Goal: Task Accomplishment & Management: Manage account settings

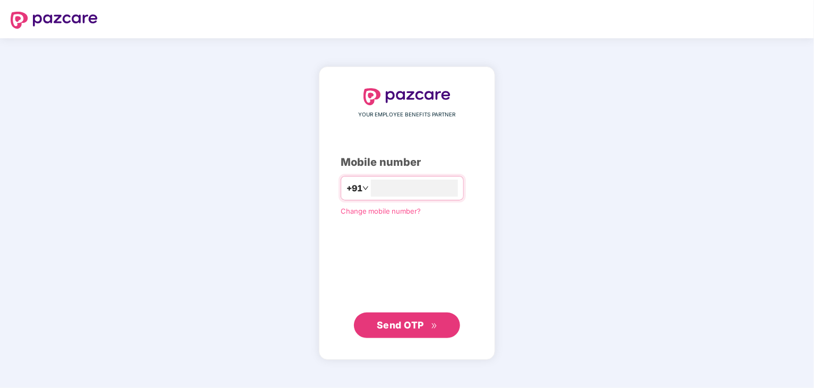
type input "**********"
click at [414, 332] on button "Send OTP" at bounding box center [407, 324] width 106 height 25
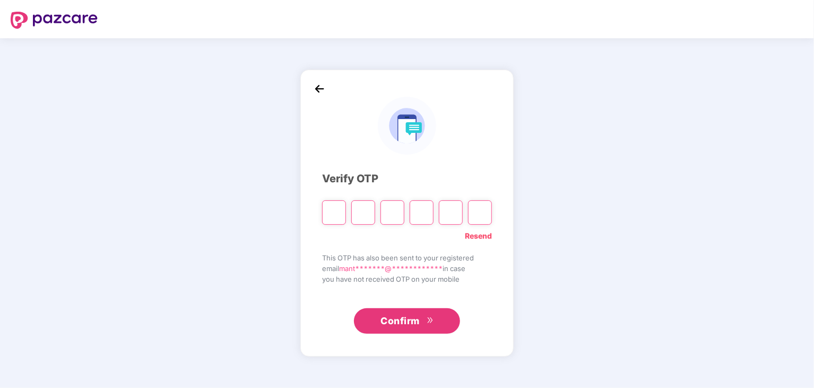
type input "*"
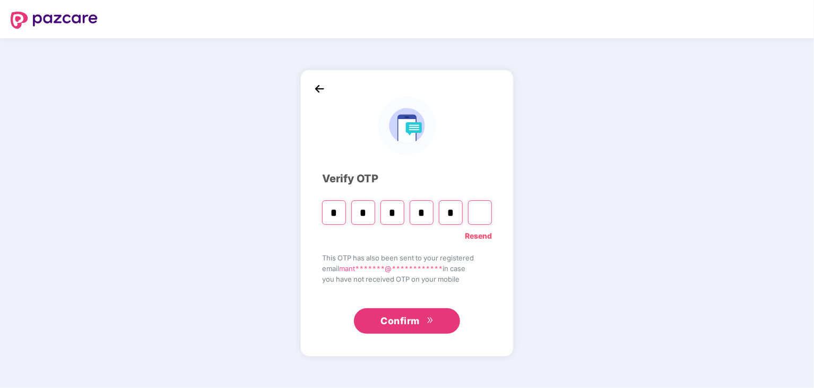
type input "*"
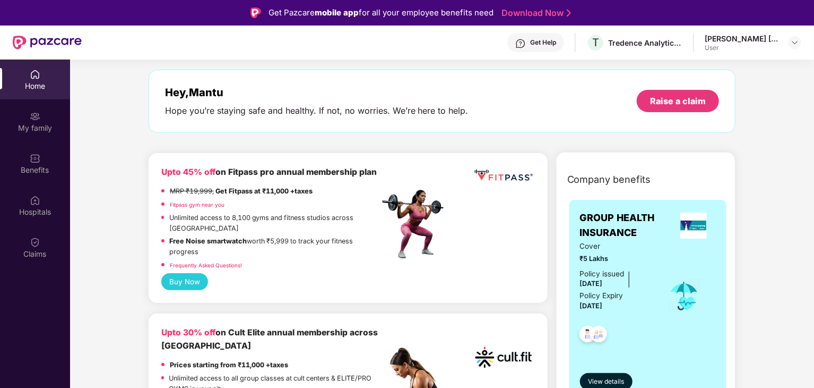
scroll to position [55, 0]
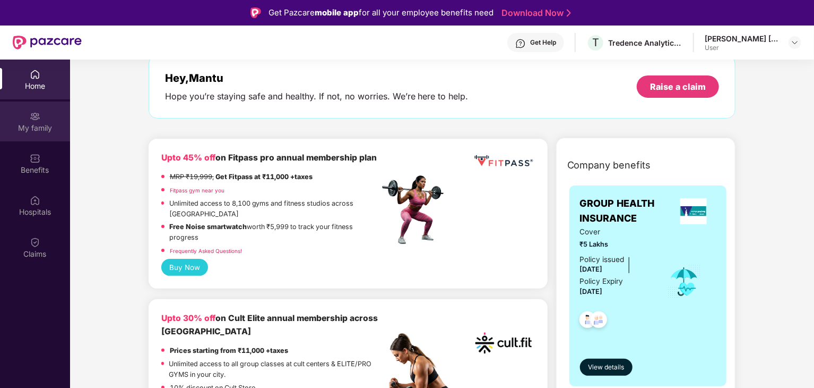
click at [37, 121] on img at bounding box center [35, 116] width 11 height 11
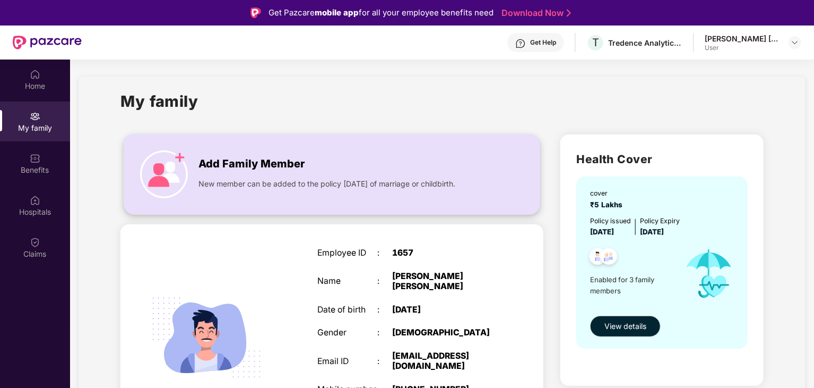
click at [366, 194] on div "Add Family Member New member can be added to the policy [DATE] of marriage or c…" at bounding box center [332, 174] width 416 height 58
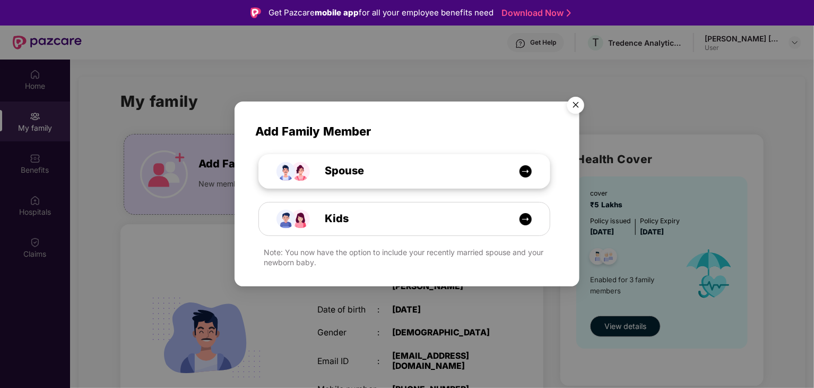
click at [411, 164] on div "Spouse" at bounding box center [410, 170] width 218 height 16
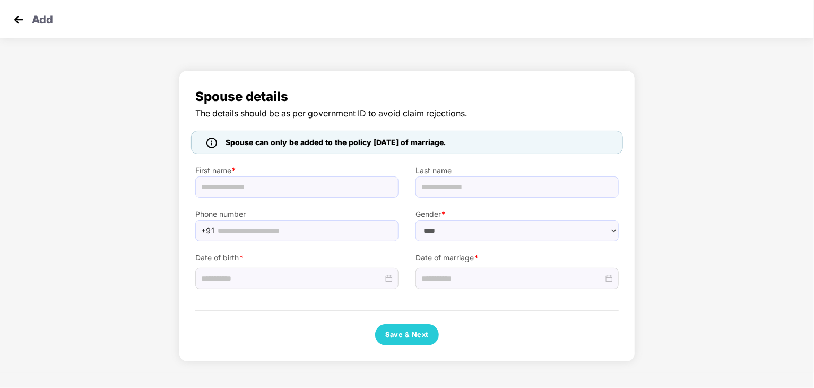
select select "******"
click at [244, 187] on input "text" at bounding box center [296, 186] width 203 height 21
type input "******"
click at [386, 281] on div at bounding box center [297, 278] width 192 height 12
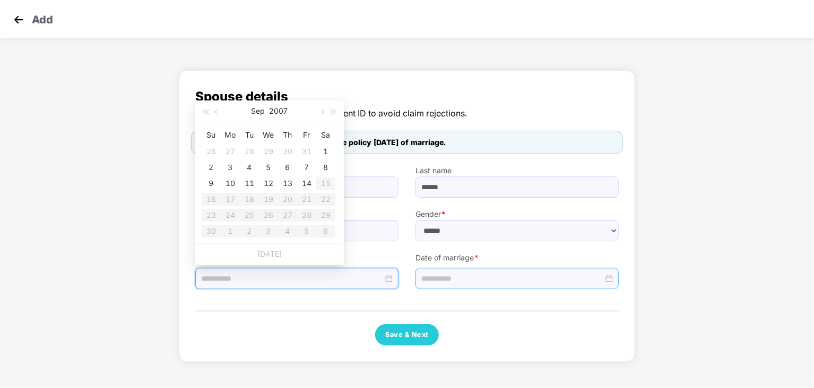
click at [609, 278] on div at bounding box center [518, 278] width 192 height 12
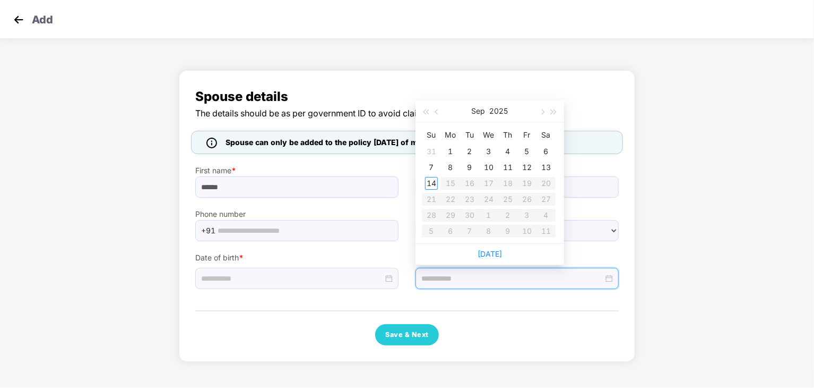
type input "**********"
click at [440, 113] on button "button" at bounding box center [438, 110] width 12 height 21
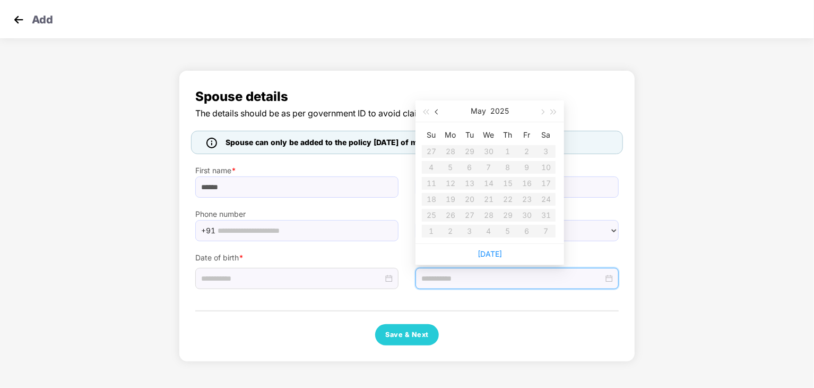
click at [440, 113] on button "button" at bounding box center [438, 110] width 12 height 21
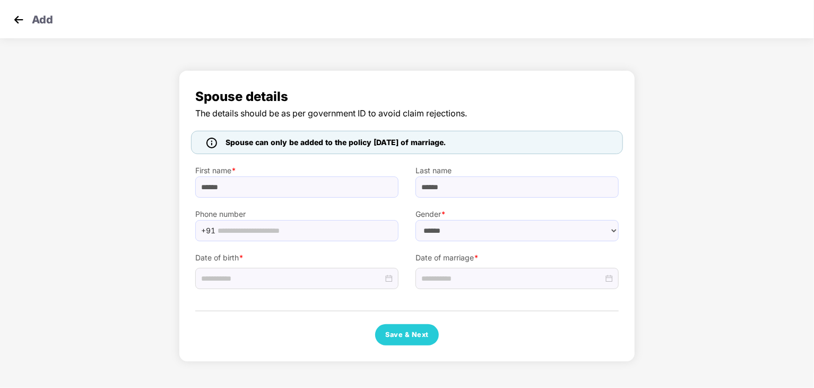
click at [699, 242] on div "Spouse details The details should be as per government ID to avoid claim reject…" at bounding box center [407, 218] width 814 height 307
click at [609, 277] on div at bounding box center [518, 278] width 192 height 12
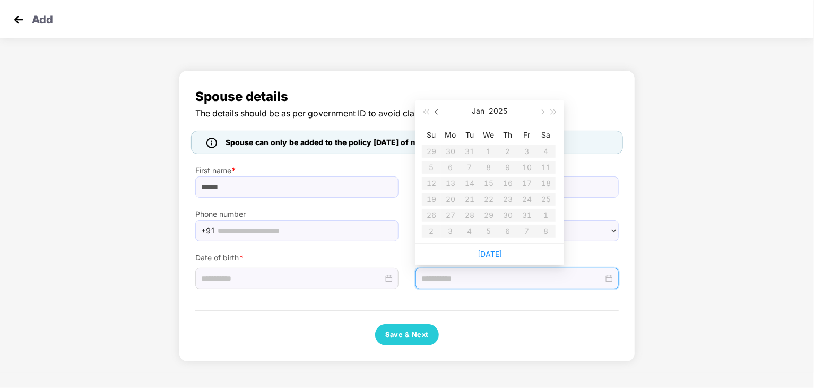
click at [437, 113] on span "button" at bounding box center [437, 111] width 5 height 5
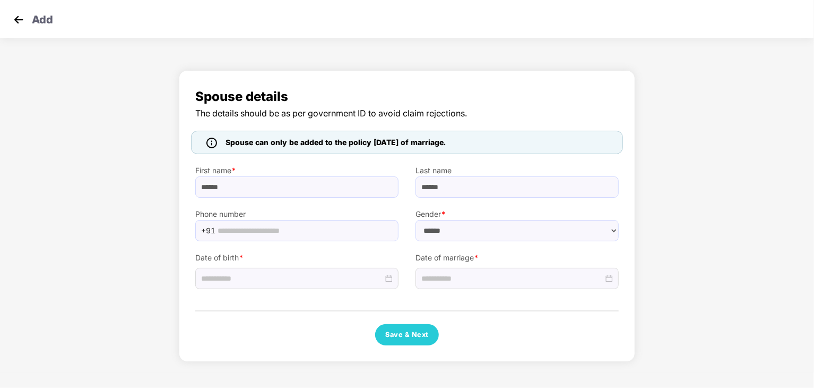
click at [276, 70] on div "Spouse details The details should be as per government ID to avoid claim reject…" at bounding box center [407, 215] width 457 height 291
click at [21, 23] on img at bounding box center [19, 20] width 16 height 16
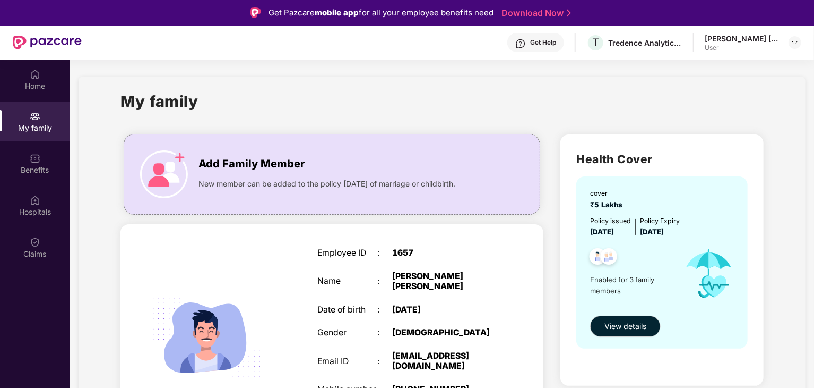
click at [530, 41] on div "Get Help" at bounding box center [536, 42] width 57 height 19
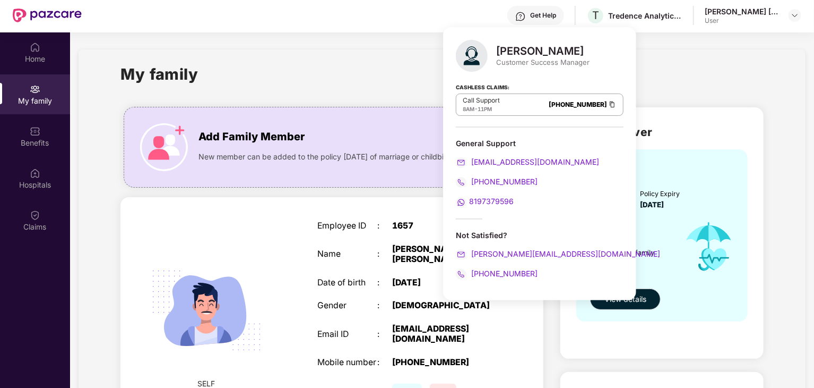
scroll to position [59, 0]
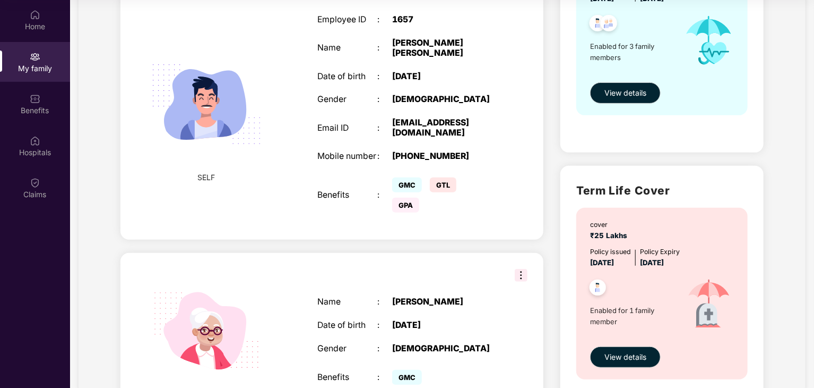
scroll to position [223, 0]
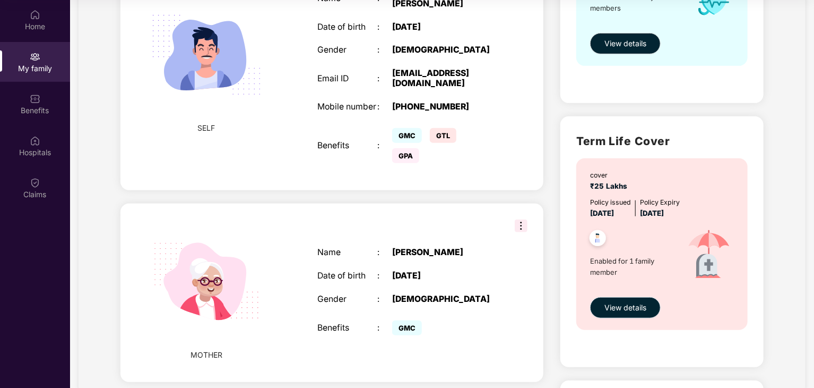
click at [618, 308] on span "View details" at bounding box center [626, 308] width 42 height 12
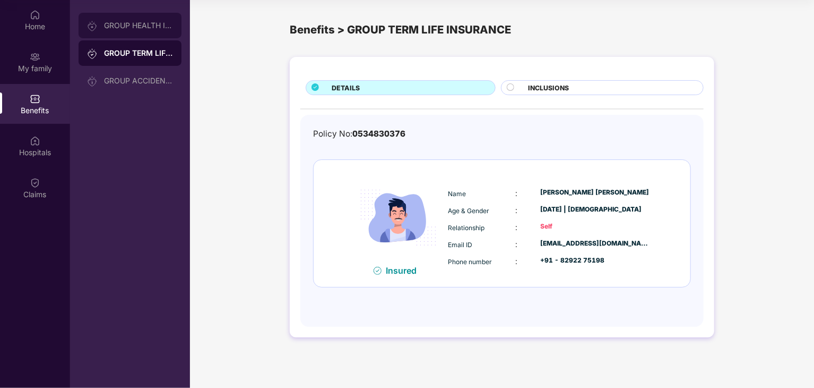
click at [124, 22] on div "GROUP HEALTH INSURANCE" at bounding box center [138, 25] width 69 height 8
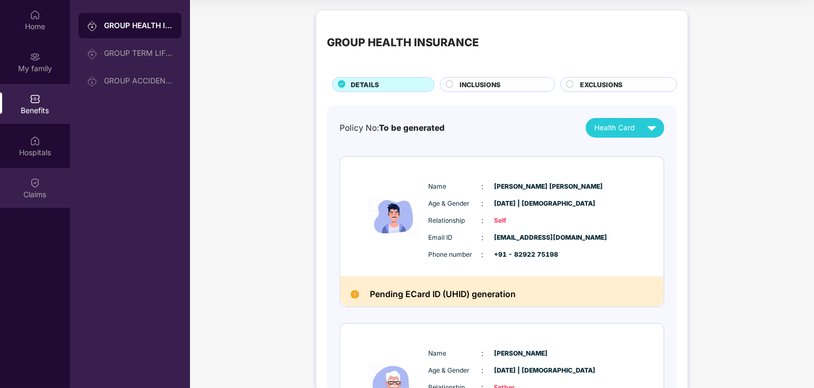
click at [36, 178] on img at bounding box center [35, 182] width 11 height 11
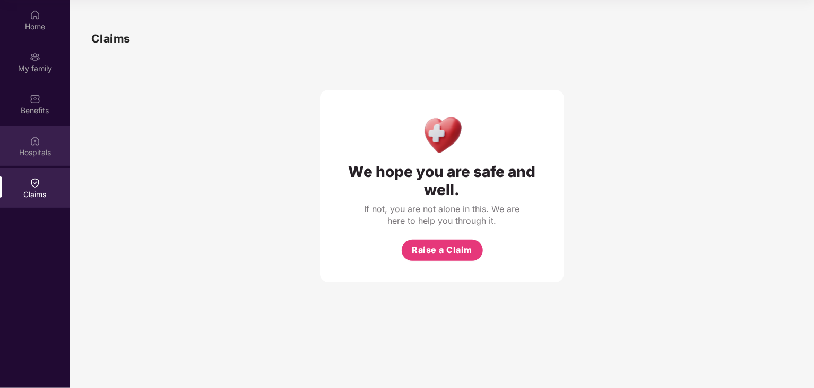
click at [34, 136] on img at bounding box center [35, 140] width 11 height 11
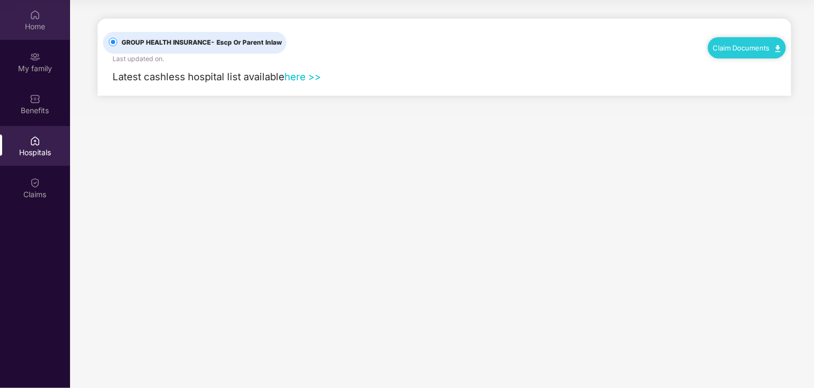
click at [42, 36] on div "Home" at bounding box center [35, 20] width 70 height 40
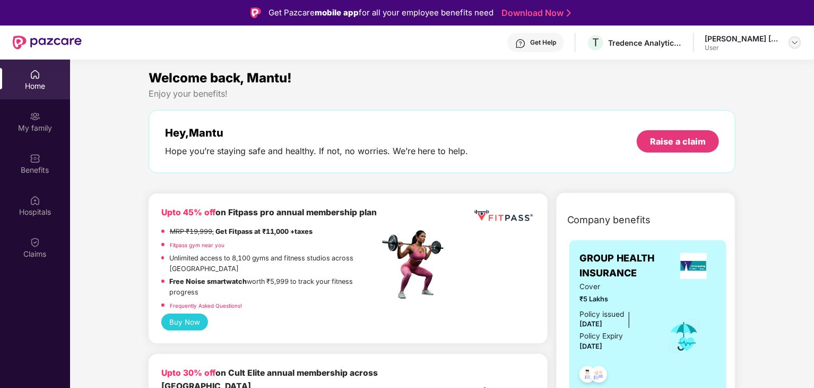
click at [795, 38] on img at bounding box center [795, 42] width 8 height 8
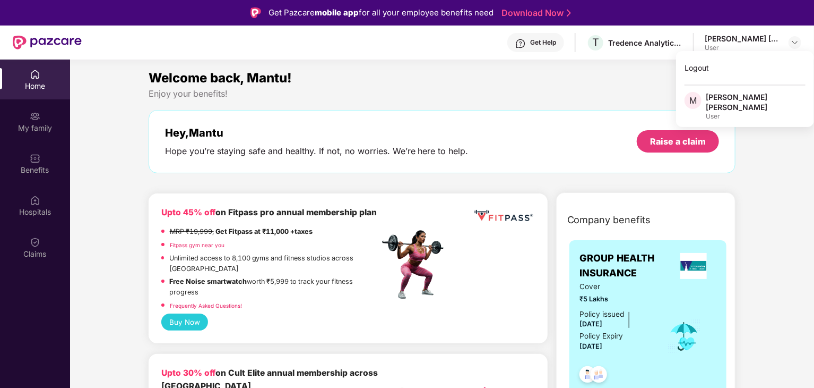
click at [559, 92] on div "Enjoy your benefits!" at bounding box center [443, 93] width 588 height 11
